Goal: Check status: Check status

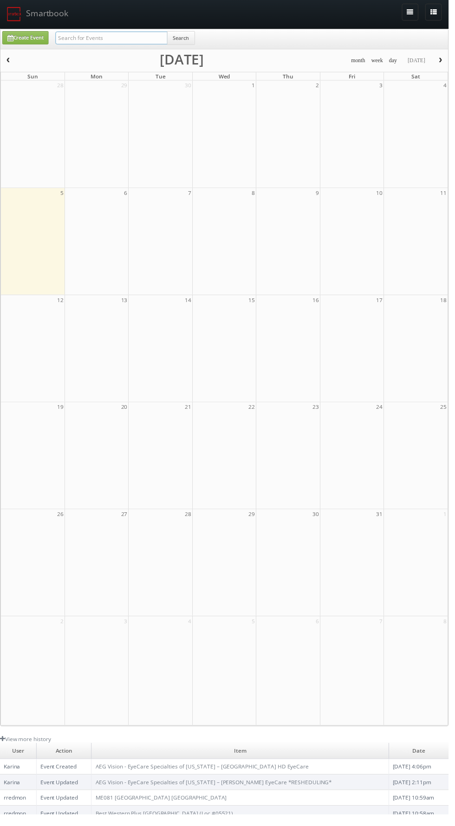
click at [86, 35] on input "text" at bounding box center [113, 38] width 114 height 13
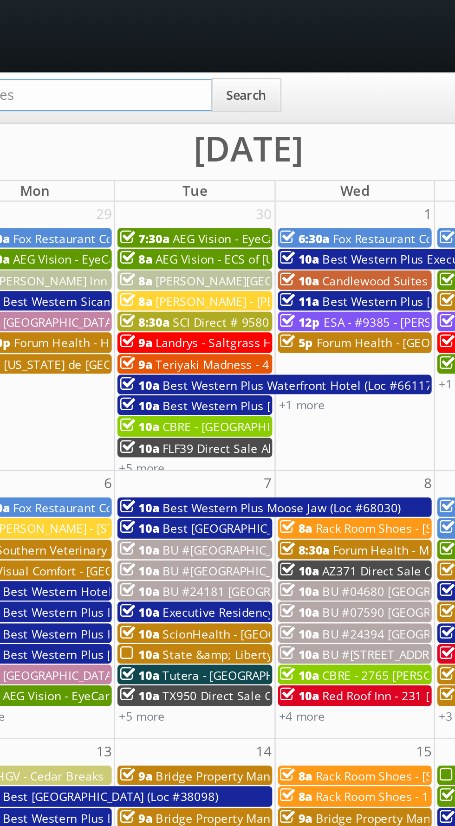
type input "Hargreaves"
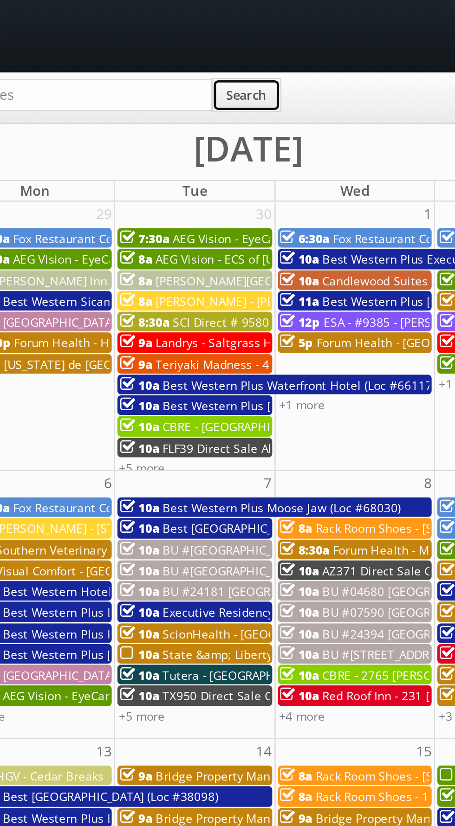
click at [187, 40] on button "Search" at bounding box center [183, 39] width 28 height 14
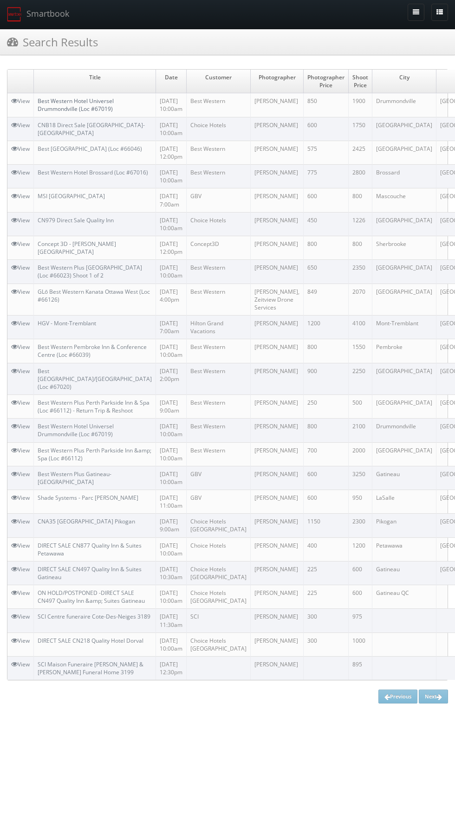
click at [74, 99] on link "Best Western Hotel Universel Drummondville (Loc #67019)" at bounding box center [76, 105] width 76 height 16
